Goal: Obtain resource: Obtain resource

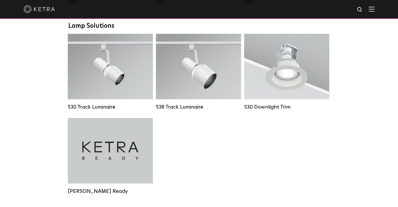
scroll to position [471, 0]
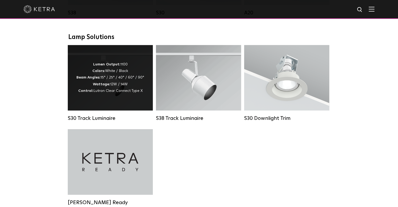
click at [131, 110] on div "Lumen Output: 1100 Colors: White / Black Beam Angles: 15° / 25° / 40° / 60° / 9…" at bounding box center [110, 77] width 85 height 65
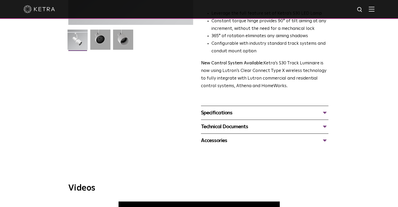
scroll to position [131, 0]
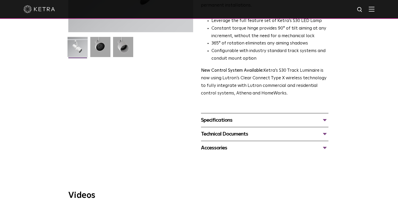
click at [247, 130] on div "Technical Documents" at bounding box center [265, 134] width 128 height 8
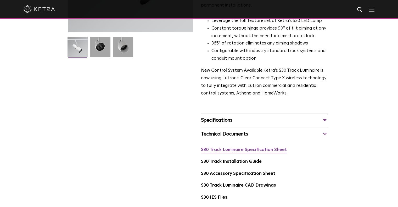
click at [235, 148] on link "S30 Track Luminaire Specification Sheet" at bounding box center [244, 150] width 86 height 4
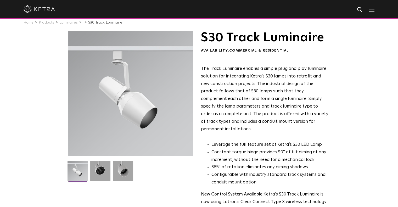
scroll to position [0, 0]
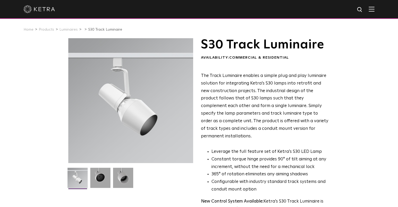
click at [375, 9] on img at bounding box center [372, 9] width 6 height 5
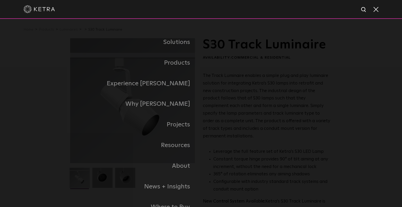
click at [375, 14] on div at bounding box center [201, 9] width 355 height 18
click at [375, 12] on div at bounding box center [201, 9] width 355 height 18
click at [376, 9] on span at bounding box center [376, 9] width 6 height 5
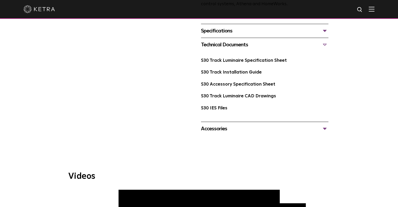
scroll to position [236, 0]
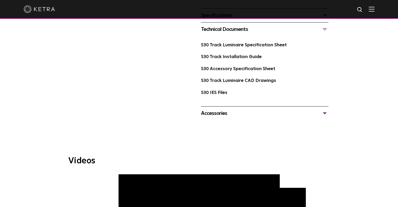
click at [222, 109] on div "Accessories" at bounding box center [265, 113] width 128 height 8
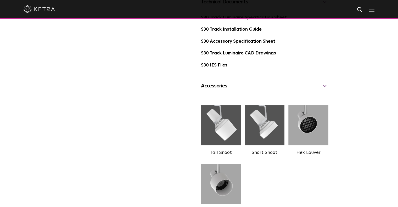
scroll to position [288, 0]
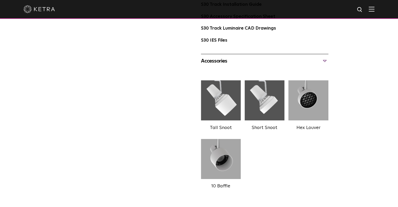
click at [261, 100] on img at bounding box center [265, 100] width 40 height 45
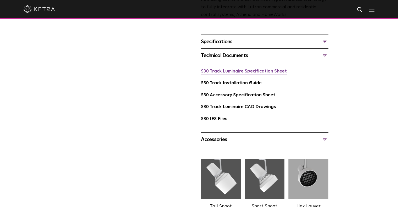
click at [244, 69] on link "S30 Track Luminaire Specification Sheet" at bounding box center [244, 71] width 86 height 4
